Goal: Task Accomplishment & Management: Manage account settings

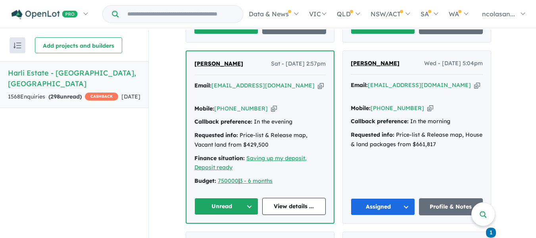
scroll to position [494, 0]
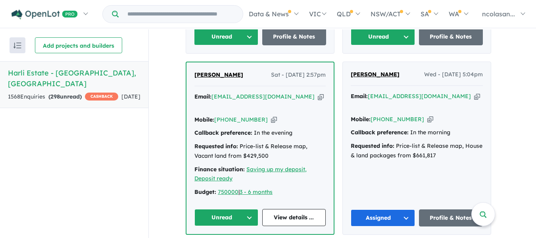
click at [250, 209] on button "Unread" at bounding box center [227, 217] width 64 height 17
click at [291, 209] on link "View details ..." at bounding box center [294, 217] width 64 height 17
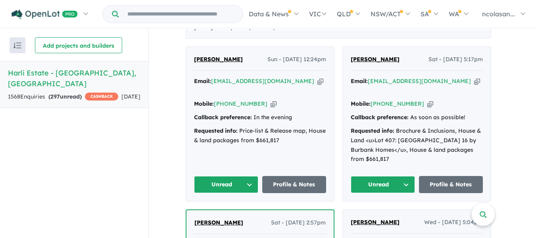
scroll to position [335, 0]
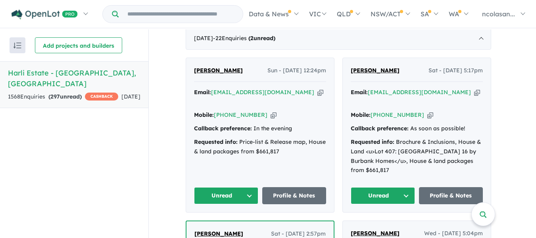
drag, startPoint x: 407, startPoint y: 180, endPoint x: 401, endPoint y: 181, distance: 5.6
click at [407, 187] on button "Unread" at bounding box center [383, 195] width 64 height 17
click at [374, 224] on button "Assigned" at bounding box center [385, 233] width 69 height 18
click at [252, 187] on button "Unread" at bounding box center [226, 195] width 64 height 17
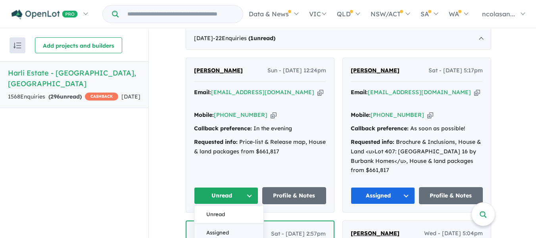
click at [231, 224] on button "Assigned" at bounding box center [229, 233] width 69 height 18
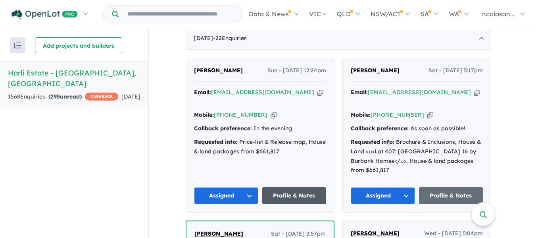
click at [305, 187] on link "Profile & Notes" at bounding box center [294, 195] width 64 height 17
